Goal: Task Accomplishment & Management: Manage account settings

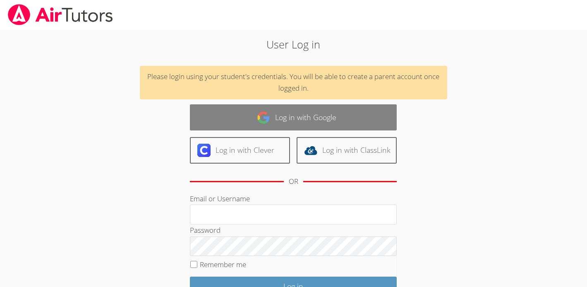
click at [291, 121] on link "Log in with Google" at bounding box center [293, 117] width 207 height 26
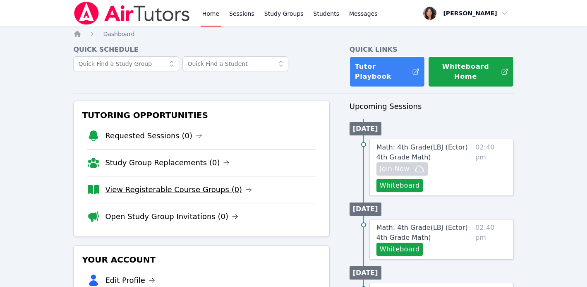
click at [190, 184] on link "View Registerable Course Groups (0)" at bounding box center [178, 190] width 147 height 12
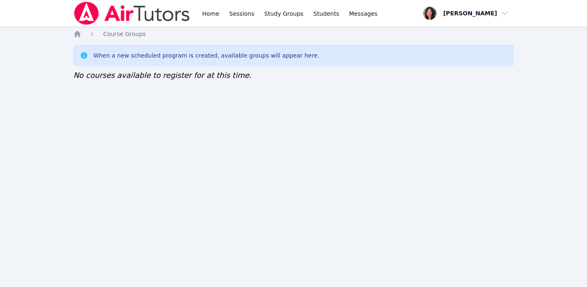
click at [537, 43] on div "Home Sessions Study Groups Students Messages Open user menu [PERSON_NAME] Open …" at bounding box center [293, 143] width 587 height 287
